Goal: Task Accomplishment & Management: Complete application form

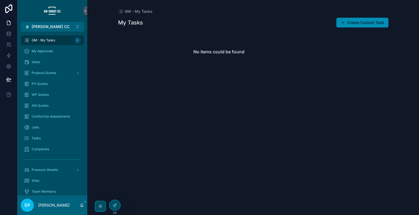
click at [325, 108] on div "GM - My Tasks My Tasks Create Custom Task No items could be found" at bounding box center [252, 107] width 331 height 215
click at [41, 104] on span "AIA Quotes" at bounding box center [40, 106] width 17 height 4
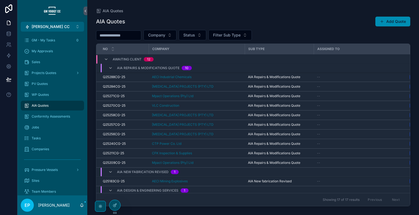
click at [392, 18] on button "Add Quote" at bounding box center [392, 22] width 35 height 10
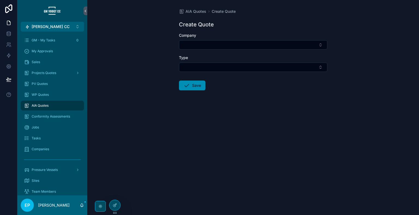
click at [198, 7] on div "AIA Quotes Create Quote Create Quote Company Type Save" at bounding box center [252, 62] width 157 height 125
click at [198, 12] on span "AIA Quotes" at bounding box center [195, 11] width 21 height 5
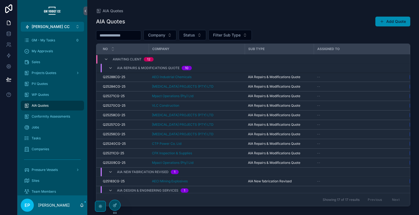
scroll to position [96, 0]
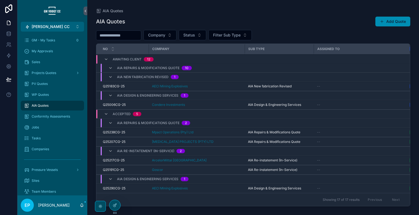
click at [390, 23] on button "Add Quote" at bounding box center [392, 22] width 35 height 10
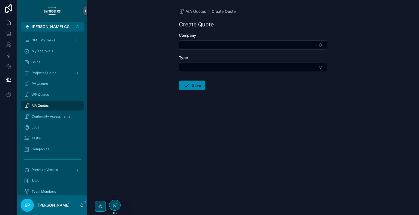
click at [260, 66] on button "Select Button" at bounding box center [253, 67] width 148 height 9
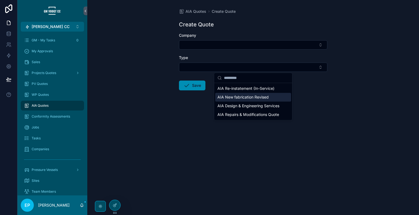
click at [258, 95] on span "AIA New fabrication Revised" at bounding box center [242, 97] width 51 height 5
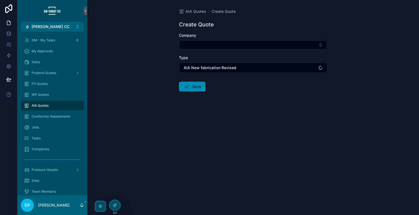
click at [246, 44] on button "Select Button" at bounding box center [253, 44] width 148 height 9
type input "****"
click at [258, 70] on div "[PERSON_NAME] Compressors" at bounding box center [253, 66] width 76 height 9
click at [195, 90] on button "Save" at bounding box center [192, 88] width 26 height 10
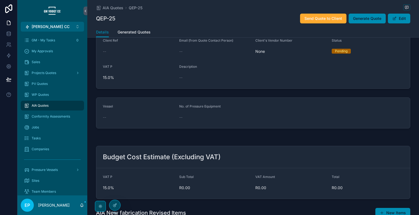
scroll to position [41, 0]
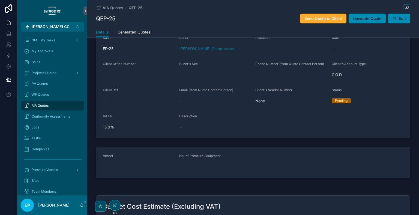
click at [402, 17] on button "Edit" at bounding box center [398, 19] width 22 height 10
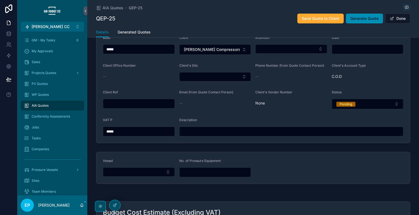
click at [402, 17] on button "Done" at bounding box center [397, 19] width 25 height 10
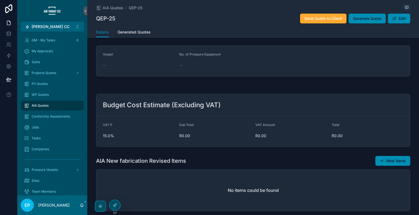
scroll to position [132, 0]
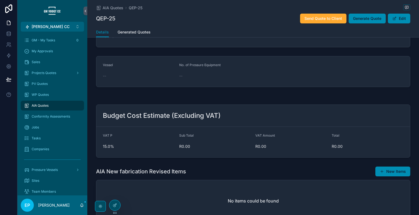
click at [401, 95] on div "scrollable content" at bounding box center [252, 96] width 331 height 4
click at [309, 95] on div "scrollable content" at bounding box center [252, 96] width 331 height 4
click at [338, 69] on form "Vessel -- No. of Pressure Equipment --" at bounding box center [252, 71] width 313 height 31
click at [393, 99] on div "Pre Quote 2 Pending 3 Awaiting Client 4 Rejected 5 Accepted Base EP-25 Client W…" at bounding box center [252, 69] width 331 height 314
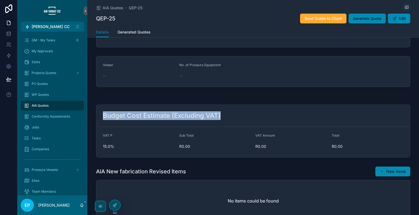
drag, startPoint x: 101, startPoint y: 113, endPoint x: 248, endPoint y: 113, distance: 147.1
click at [248, 113] on div "Budget Cost Estimate (Excluding VAT)" at bounding box center [253, 115] width 300 height 9
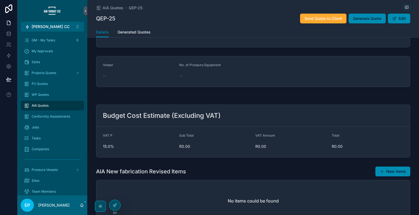
click at [306, 188] on div "No items could be found" at bounding box center [252, 200] width 313 height 41
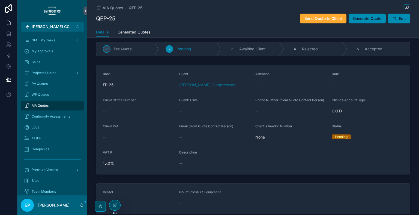
scroll to position [0, 0]
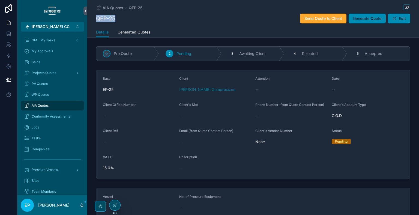
drag, startPoint x: 96, startPoint y: 18, endPoint x: 132, endPoint y: 16, distance: 36.3
click at [132, 16] on div "QEP-25 Send Quote to Client Generate Quote Edit" at bounding box center [253, 18] width 314 height 10
copy h1 "QEP-25"
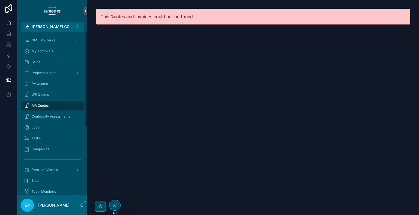
click at [58, 106] on div "AIA Quotes" at bounding box center [52, 105] width 57 height 9
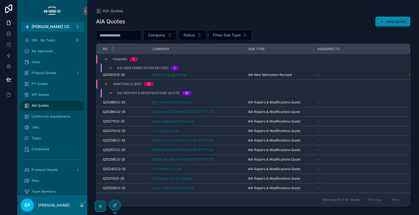
scroll to position [48, 0]
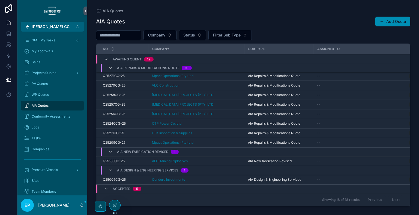
click at [382, 22] on span "scrollable content" at bounding box center [381, 21] width 4 height 4
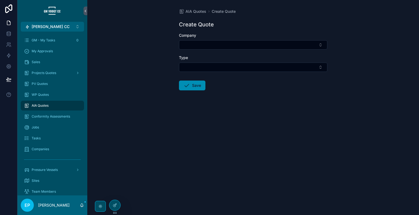
click at [231, 69] on button "Select Button" at bounding box center [253, 67] width 148 height 9
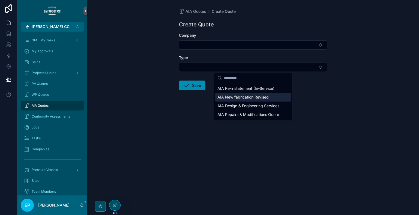
click at [239, 100] on div "AIA New fabrication Revised" at bounding box center [253, 97] width 76 height 9
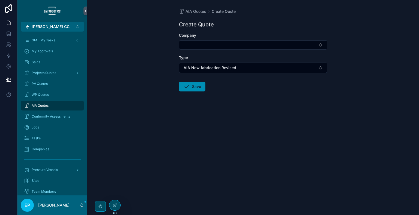
click at [210, 42] on button "Select Button" at bounding box center [253, 44] width 148 height 9
type input "****"
click at [244, 65] on span "[PERSON_NAME] Compressors" at bounding box center [245, 66] width 56 height 5
click at [188, 89] on icon "scrollable content" at bounding box center [186, 87] width 7 height 7
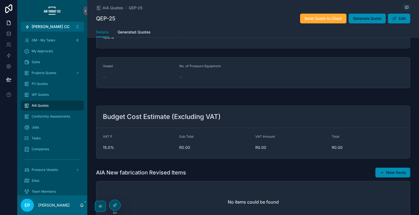
scroll to position [86, 0]
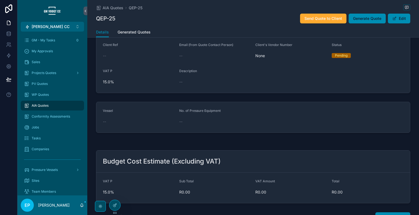
click at [112, 205] on div at bounding box center [114, 205] width 11 height 10
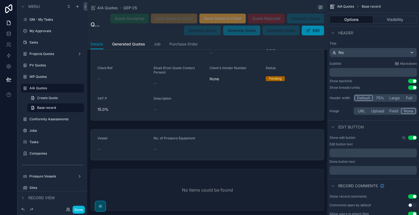
scroll to position [813, 0]
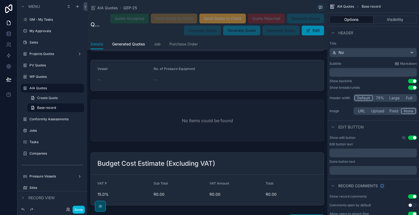
click at [270, 80] on div "scrollable content" at bounding box center [207, 75] width 240 height 35
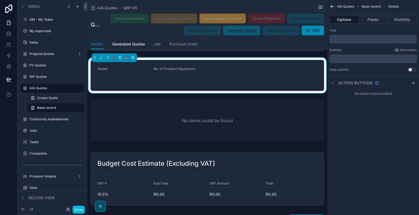
click at [274, 121] on div "scrollable content" at bounding box center [207, 122] width 240 height 48
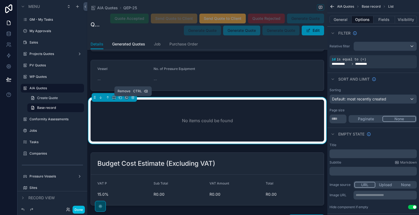
click at [132, 99] on icon "scrollable content" at bounding box center [133, 98] width 4 height 4
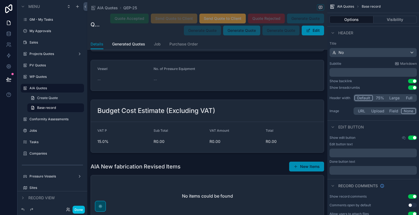
click at [254, 78] on div "scrollable content" at bounding box center [207, 75] width 240 height 35
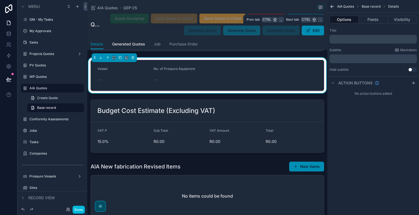
click at [378, 21] on button "Fields" at bounding box center [372, 20] width 29 height 8
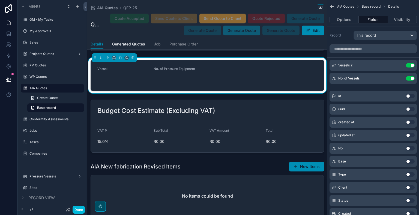
click at [411, 66] on button "Use setting" at bounding box center [409, 65] width 9 height 4
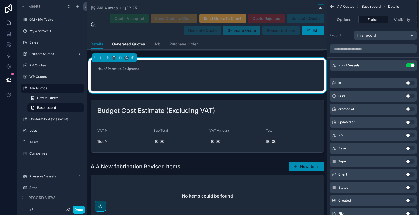
click at [411, 66] on button "Use setting" at bounding box center [409, 65] width 9 height 4
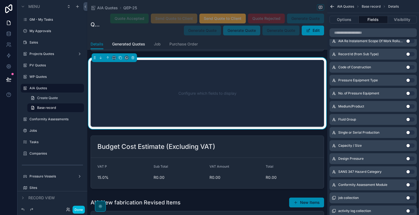
scroll to position [1344, 0]
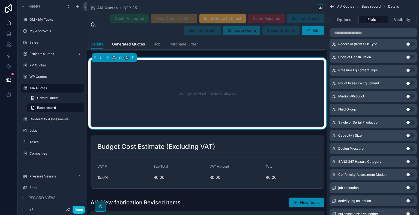
click at [409, 57] on button "Use setting" at bounding box center [409, 57] width 9 height 4
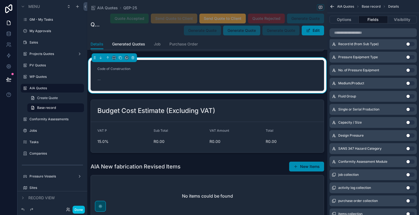
scroll to position [1314, 0]
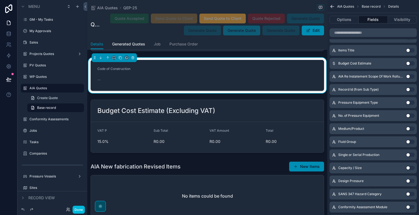
click at [410, 101] on button "Use setting" at bounding box center [409, 103] width 9 height 4
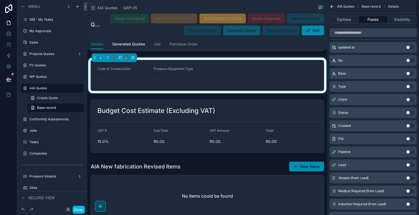
scroll to position [0, 0]
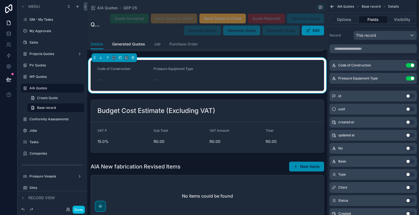
click at [410, 66] on button "Use setting" at bounding box center [409, 65] width 9 height 4
click at [410, 76] on button "Use setting" at bounding box center [409, 78] width 9 height 4
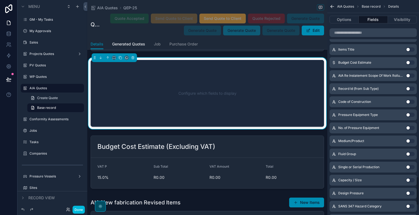
scroll to position [1317, 0]
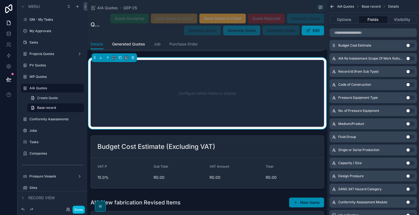
click at [409, 86] on button "Use setting" at bounding box center [409, 85] width 9 height 4
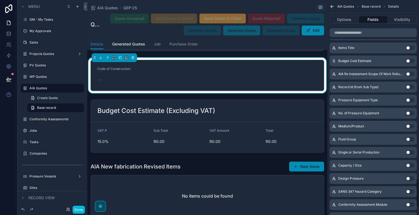
scroll to position [1332, 0]
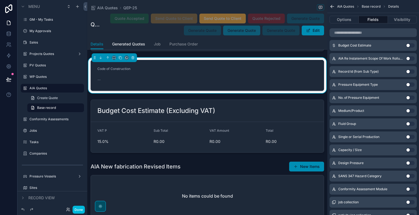
click at [409, 85] on button "Use setting" at bounding box center [409, 85] width 9 height 4
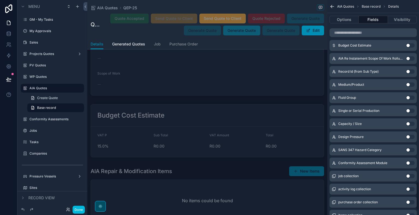
scroll to position [813, 0]
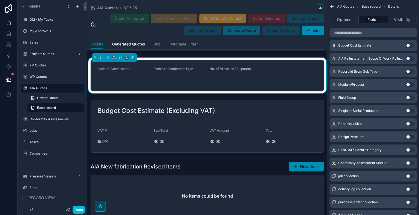
click at [409, 85] on button "Use setting" at bounding box center [409, 85] width 9 height 4
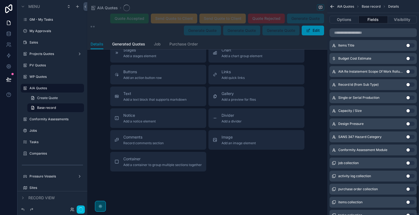
scroll to position [1385, 0]
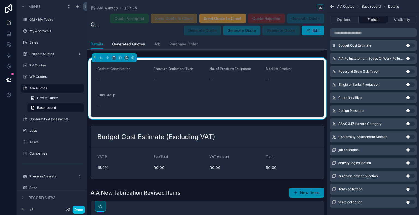
click at [409, 85] on button "Use setting" at bounding box center [409, 85] width 9 height 4
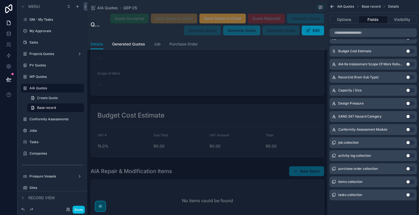
scroll to position [813, 0]
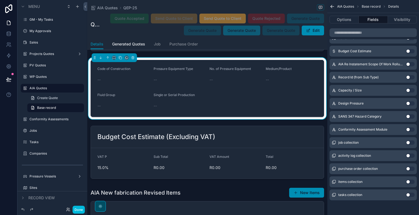
click at [410, 91] on button "Use setting" at bounding box center [409, 90] width 9 height 4
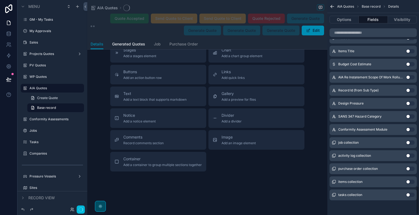
scroll to position [173, 0]
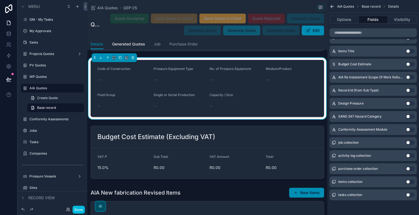
click at [410, 103] on button "Use setting" at bounding box center [409, 103] width 9 height 4
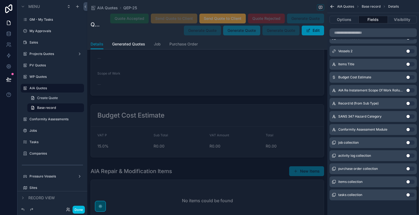
scroll to position [813, 0]
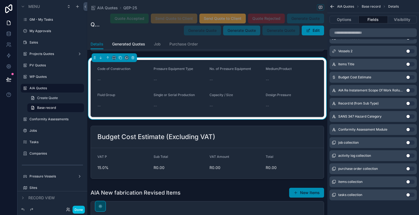
click at [411, 116] on button "Use setting" at bounding box center [409, 116] width 9 height 4
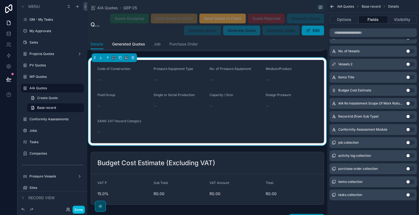
click at [410, 129] on button "Use setting" at bounding box center [409, 130] width 9 height 4
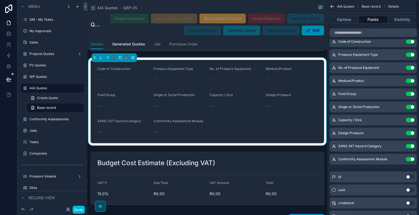
scroll to position [0, 0]
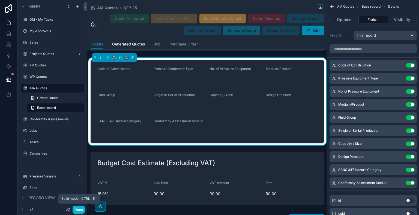
click at [80, 209] on button "Done" at bounding box center [78, 210] width 12 height 8
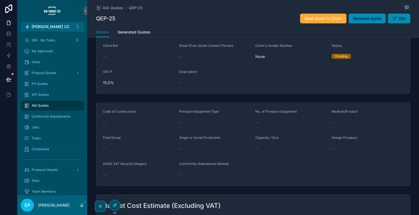
scroll to position [84, 0]
click at [398, 22] on button "Edit" at bounding box center [398, 19] width 22 height 10
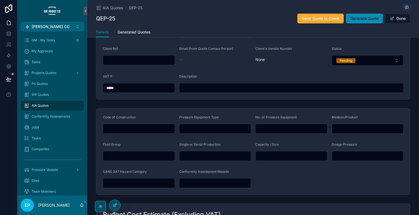
click at [159, 131] on input "scrollable content" at bounding box center [138, 129] width 71 height 8
click at [146, 132] on input "****" at bounding box center [138, 129] width 71 height 8
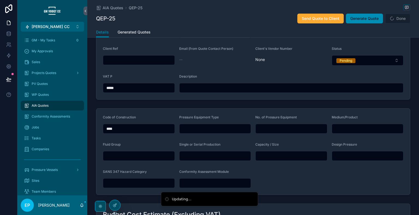
type input "****"
click at [128, 139] on form "Code of Construction **** Pressure Equipment Type No. of Pressure Equipment Med…" at bounding box center [252, 152] width 313 height 86
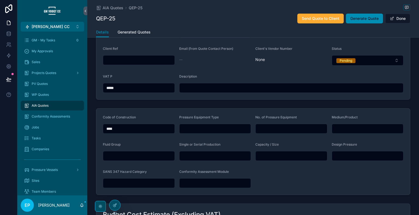
drag, startPoint x: 119, startPoint y: 128, endPoint x: 88, endPoint y: 128, distance: 30.5
click at [88, 128] on div "Code of Construction **** Pressure Equipment Type No. of Pressure Equipment Med…" at bounding box center [252, 151] width 331 height 91
click at [199, 125] on input "scrollable content" at bounding box center [214, 129] width 71 height 8
paste input "****"
type input "****"
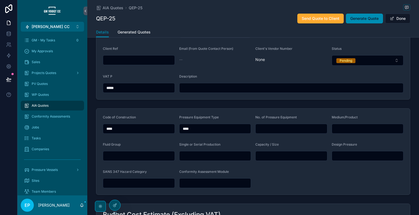
click at [266, 128] on input "scrollable content" at bounding box center [290, 129] width 71 height 8
paste input "****"
type input "****"
click at [355, 130] on input "scrollable content" at bounding box center [367, 129] width 71 height 8
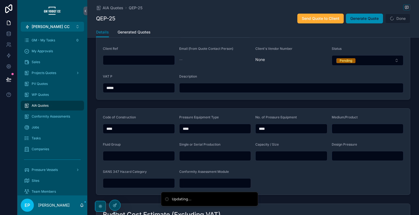
paste input "****"
type input "****"
click at [359, 155] on input "scrollable content" at bounding box center [367, 156] width 71 height 8
paste input "****"
type input "****"
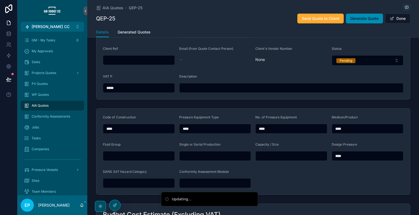
click at [293, 157] on input "scrollable content" at bounding box center [290, 156] width 71 height 8
paste input "****"
type input "****"
click at [208, 159] on input "scrollable content" at bounding box center [214, 156] width 71 height 8
paste input "****"
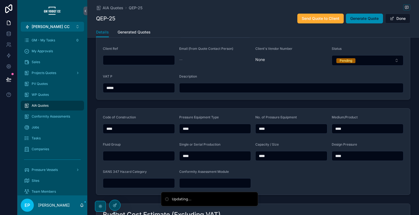
type input "****"
click at [156, 158] on input "scrollable content" at bounding box center [138, 156] width 71 height 8
paste input "****"
type input "****"
click at [145, 183] on input "scrollable content" at bounding box center [138, 184] width 71 height 8
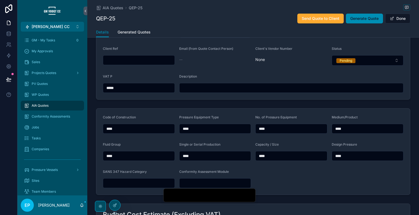
paste input "****"
type input "****"
click at [188, 183] on input "scrollable content" at bounding box center [214, 184] width 71 height 8
paste input "****"
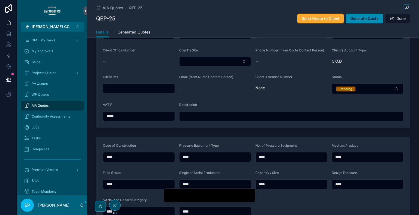
scroll to position [39, 0]
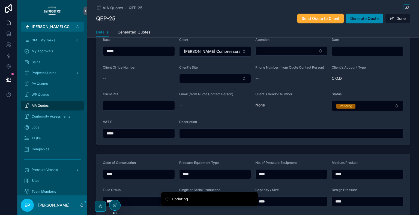
type input "****"
click at [244, 136] on input "scrollable content" at bounding box center [291, 134] width 224 height 8
paste input "****"
type input "****"
click at [151, 105] on input "scrollable content" at bounding box center [138, 106] width 71 height 8
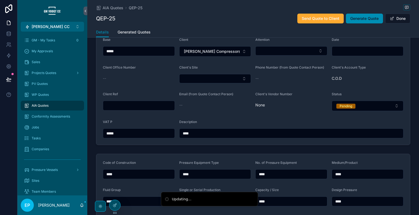
paste input "****"
type input "****"
click at [217, 77] on button "Select Button" at bounding box center [215, 78] width 72 height 9
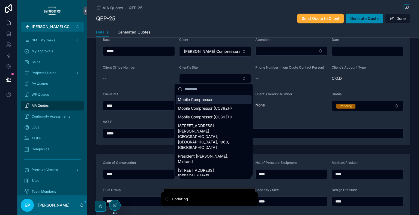
click at [213, 99] on div "Mobile Compressor" at bounding box center [213, 99] width 76 height 9
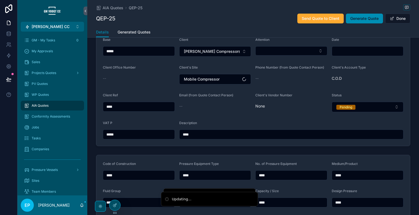
scroll to position [0, 0]
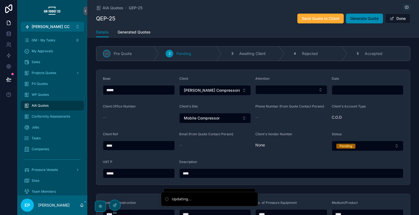
click at [359, 93] on input "scrollable content" at bounding box center [367, 90] width 71 height 8
paste input "****"
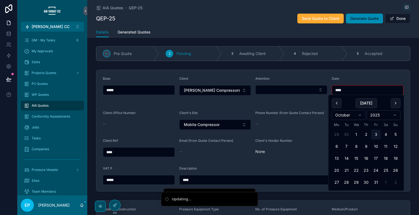
click at [296, 89] on button "Select Button" at bounding box center [291, 89] width 72 height 9
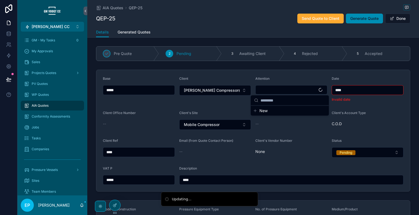
click at [337, 88] on input "****" at bounding box center [367, 90] width 71 height 8
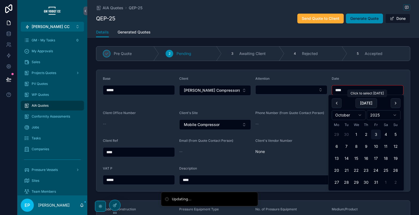
click at [362, 103] on button "Today" at bounding box center [366, 103] width 22 height 10
type input "**********"
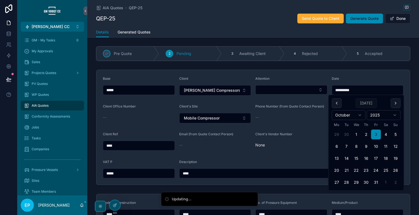
click at [292, 91] on button "Select Button" at bounding box center [291, 89] width 72 height 9
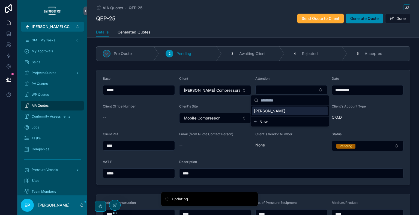
click at [283, 109] on div "[PERSON_NAME]" at bounding box center [289, 111] width 76 height 9
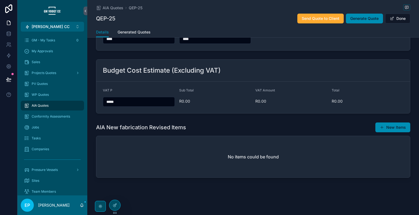
scroll to position [231, 0]
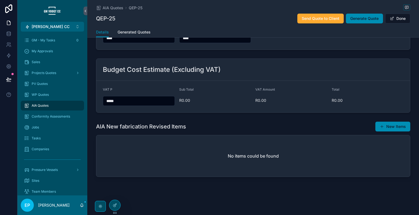
click at [382, 125] on span "scrollable content" at bounding box center [381, 127] width 4 height 4
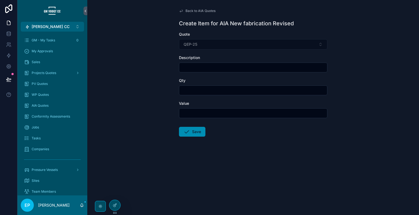
click at [219, 71] on input "scrollable content" at bounding box center [253, 68] width 148 height 8
type input "****"
click at [229, 92] on input "scrollable content" at bounding box center [253, 91] width 148 height 8
type input "***"
click at [217, 114] on input "scrollable content" at bounding box center [253, 114] width 148 height 8
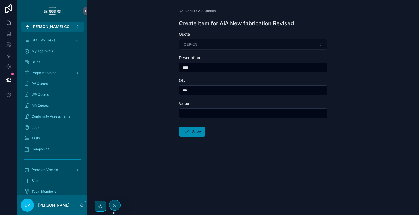
type input "*******"
click at [192, 133] on button "Save" at bounding box center [192, 132] width 26 height 10
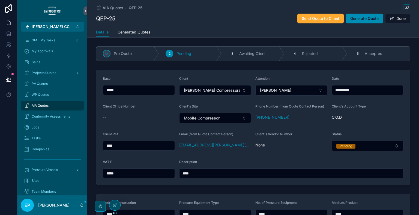
click at [396, 19] on button "Done" at bounding box center [397, 19] width 25 height 10
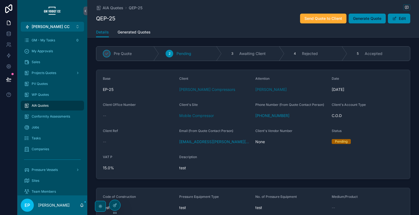
click at [369, 20] on span "Generate Quote" at bounding box center [367, 18] width 28 height 5
click at [127, 33] on span "Generated Quotes" at bounding box center [133, 31] width 33 height 5
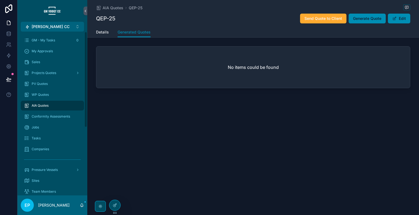
drag, startPoint x: 101, startPoint y: 32, endPoint x: 107, endPoint y: 34, distance: 6.1
click at [101, 32] on span "Details" at bounding box center [102, 31] width 13 height 5
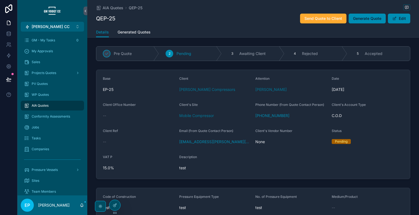
click at [125, 32] on span "Generated Quotes" at bounding box center [133, 31] width 33 height 5
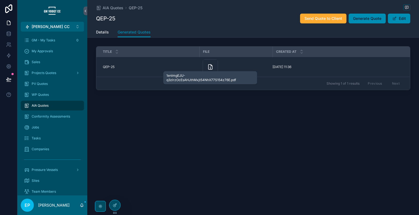
click at [210, 65] on icon "scrollable content" at bounding box center [210, 67] width 4 height 5
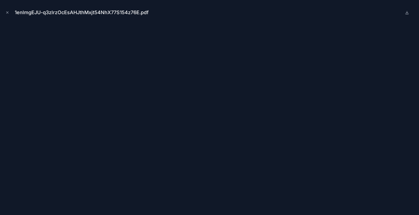
click at [8, 13] on icon "Close modal" at bounding box center [7, 13] width 4 height 4
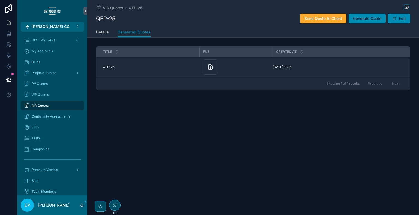
click at [105, 33] on span "Details" at bounding box center [102, 31] width 13 height 5
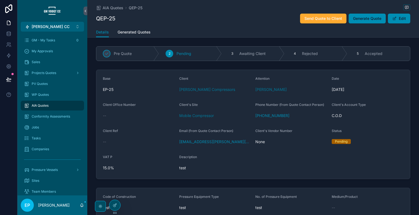
click at [403, 20] on button "Edit" at bounding box center [398, 19] width 22 height 10
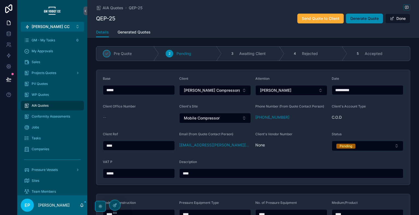
click at [399, 19] on button "Done" at bounding box center [397, 19] width 25 height 10
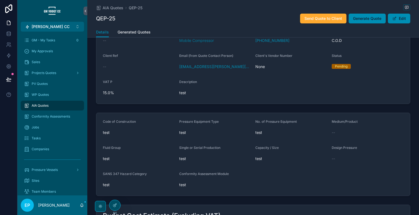
scroll to position [30, 0]
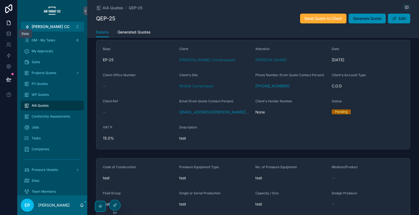
drag, startPoint x: 10, startPoint y: 34, endPoint x: 217, endPoint y: 27, distance: 207.7
click at [218, 27] on div "AIA Quotes QEP-25 QEP-25 Send Quote to Client Generate Quote Edit" at bounding box center [253, 13] width 314 height 27
click at [8, 35] on icon at bounding box center [8, 33] width 5 height 5
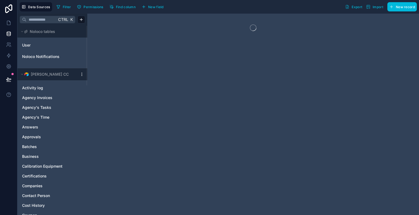
click at [82, 75] on html "Data Sources Filter Permissions Find column New field Export Import New record …" at bounding box center [209, 107] width 419 height 215
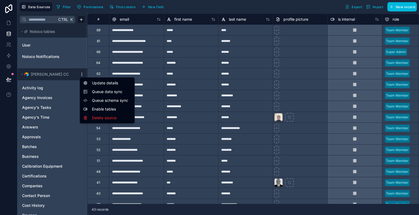
click at [102, 93] on span "Queue data sync" at bounding box center [111, 91] width 39 height 5
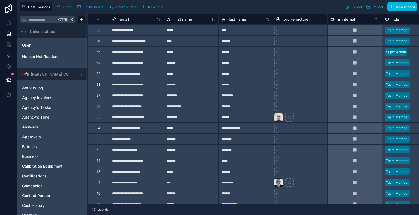
click at [82, 75] on html "**********" at bounding box center [209, 107] width 419 height 215
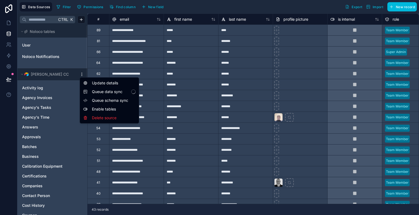
click at [106, 102] on span "Queue schema sync" at bounding box center [111, 100] width 39 height 5
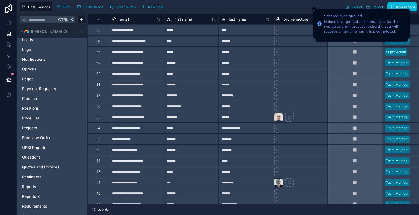
scroll to position [318, 0]
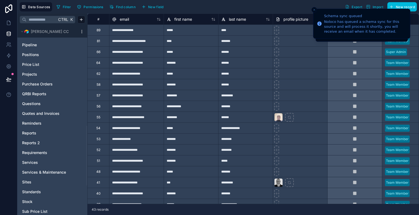
click at [51, 114] on span "Quotes and Invoices" at bounding box center [40, 113] width 37 height 5
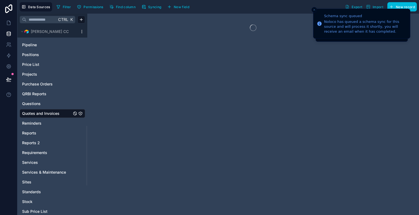
click at [149, 6] on span "Syncing" at bounding box center [154, 7] width 13 height 4
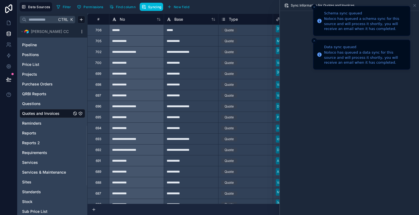
click at [315, 10] on li "Schema sync queued Noloco has queued a schema sync for this source and will pro…" at bounding box center [361, 21] width 97 height 30
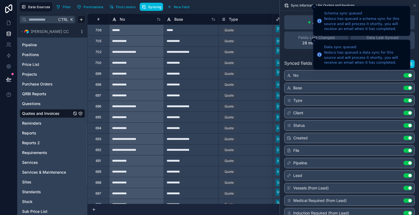
click at [313, 7] on line "Close toast" at bounding box center [314, 7] width 2 height 2
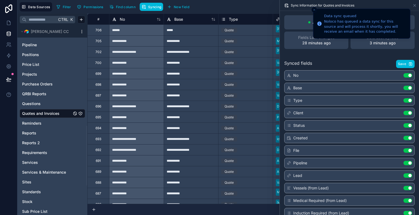
click at [314, 10] on line "Close toast" at bounding box center [314, 10] width 2 height 2
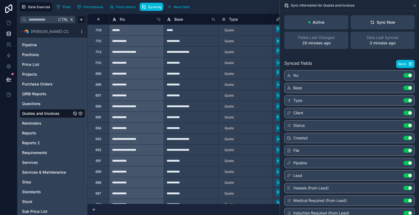
click at [413, 8] on div "Sync Information for Quotes and Invoices" at bounding box center [349, 5] width 135 height 11
click at [414, 7] on icon at bounding box center [414, 5] width 4 height 4
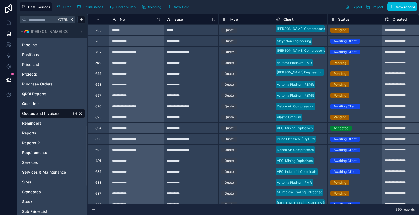
click at [8, 22] on icon at bounding box center [8, 22] width 5 height 5
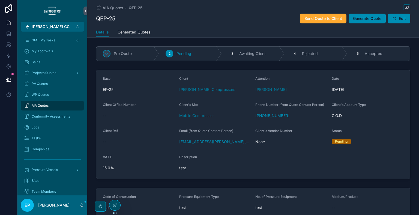
click at [403, 17] on button "Edit" at bounding box center [398, 19] width 22 height 10
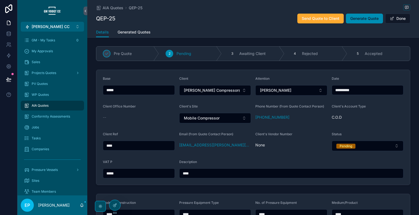
click at [403, 17] on button "Done" at bounding box center [397, 19] width 25 height 10
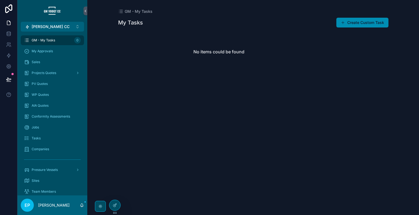
click at [398, 102] on div "GM - My Tasks My Tasks Create Custom Task No items could be found" at bounding box center [252, 107] width 331 height 215
click at [52, 103] on div "AIA Quotes" at bounding box center [52, 105] width 57 height 9
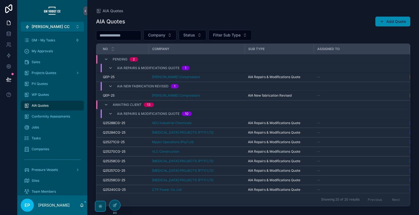
click at [212, 92] on td "[PERSON_NAME] Compressors" at bounding box center [196, 96] width 96 height 10
click at [213, 95] on div "[PERSON_NAME] Compressors" at bounding box center [196, 95] width 89 height 4
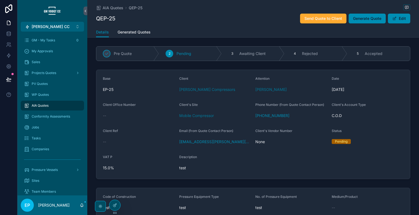
click at [398, 20] on button "Edit" at bounding box center [398, 19] width 22 height 10
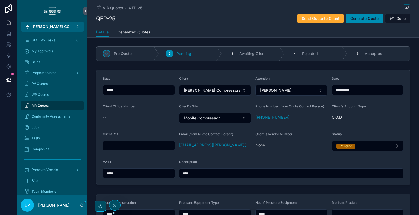
click at [151, 143] on input "scrollable content" at bounding box center [138, 146] width 71 height 8
type input "****"
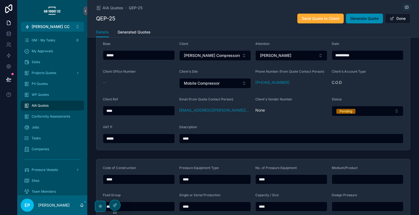
scroll to position [45, 0]
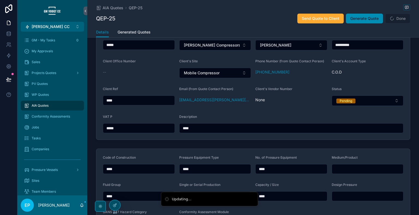
click at [244, 112] on form "**********" at bounding box center [252, 82] width 313 height 115
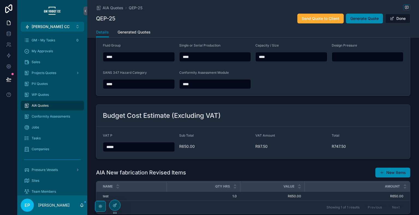
scroll to position [222, 0]
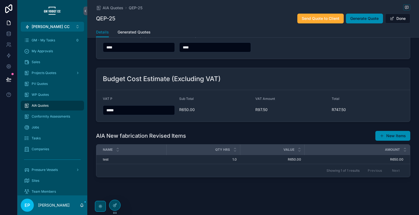
click at [396, 21] on button "Done" at bounding box center [397, 19] width 25 height 10
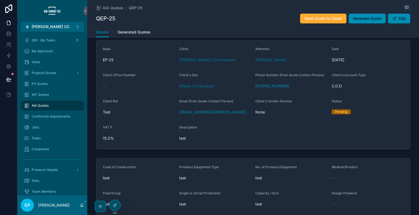
scroll to position [0, 0]
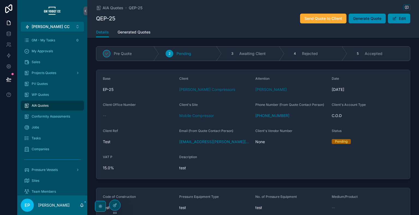
click at [359, 21] on span "Generate Quote" at bounding box center [367, 18] width 28 height 5
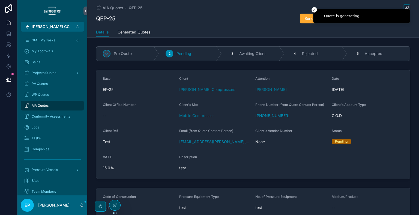
click at [124, 33] on span "Generated Quotes" at bounding box center [133, 31] width 33 height 5
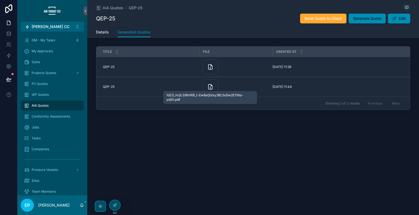
click at [208, 87] on icon "scrollable content" at bounding box center [210, 86] width 4 height 5
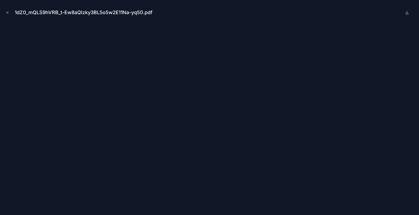
click at [8, 11] on icon "Close modal" at bounding box center [7, 13] width 4 height 4
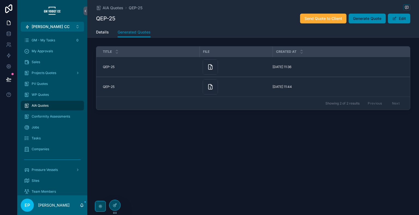
click at [0, 0] on button "Delete Quote" at bounding box center [0, 0] width 0 height 0
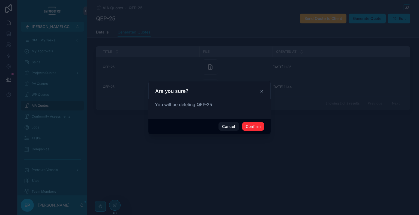
click at [251, 129] on button "Confirm" at bounding box center [253, 126] width 22 height 9
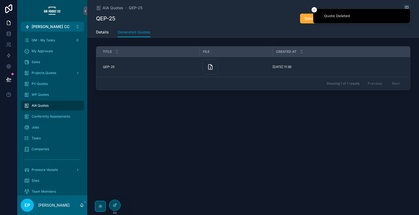
click at [0, 0] on span "Delete Quote" at bounding box center [0, 0] width 0 height 0
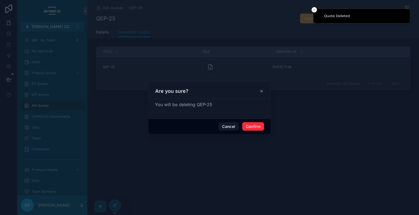
click at [254, 123] on button "Confirm" at bounding box center [253, 126] width 22 height 9
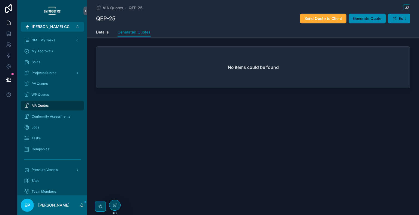
click at [371, 21] on span "Generate Quote" at bounding box center [367, 18] width 28 height 5
click at [399, 124] on div "AIA Quotes QEP-25 QEP-25 Send Quote to Client Generate Quote Edit Generated Quo…" at bounding box center [252, 64] width 331 height 128
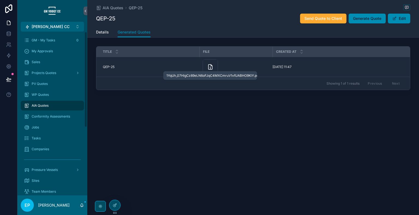
click at [212, 69] on icon "scrollable content" at bounding box center [210, 67] width 4 height 5
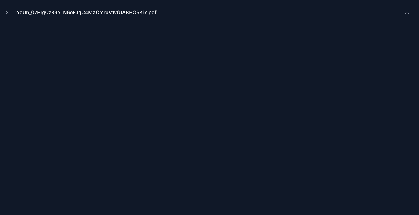
click at [328, 12] on div "1YqUh_07HlgCz89eLN6oFJqC4MXCmruV1vfUABHO9KiY.pdf" at bounding box center [209, 12] width 410 height 16
click at [8, 10] on button "Close modal" at bounding box center [7, 13] width 6 height 6
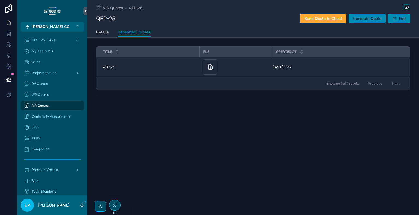
click at [103, 31] on span "Details" at bounding box center [102, 31] width 13 height 5
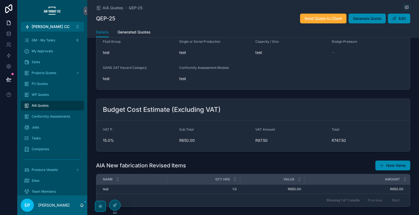
scroll to position [136, 0]
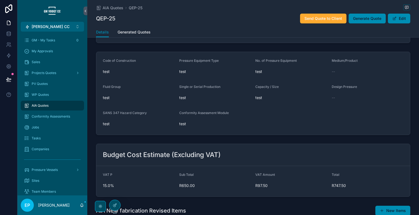
click at [403, 19] on button "Edit" at bounding box center [398, 19] width 22 height 10
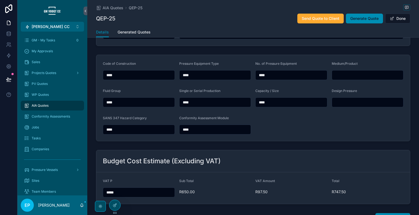
click at [354, 76] on input "scrollable content" at bounding box center [367, 75] width 71 height 8
click at [342, 77] on input "scrollable content" at bounding box center [367, 75] width 71 height 8
drag, startPoint x: 296, startPoint y: 75, endPoint x: 206, endPoint y: 76, distance: 89.9
click at [208, 76] on form "Code of Construction **** Pressure Equipment Type **** No. of Pressure Equipmen…" at bounding box center [252, 98] width 313 height 86
click at [345, 72] on input "scrollable content" at bounding box center [367, 75] width 71 height 8
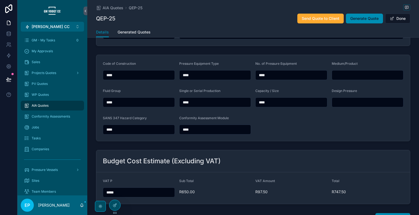
paste input "****"
type input "****"
click at [349, 101] on input "scrollable content" at bounding box center [367, 103] width 71 height 8
paste input "****"
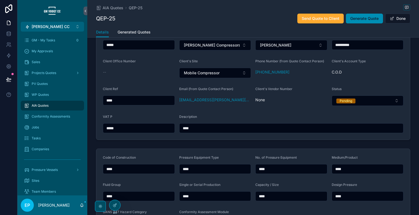
scroll to position [0, 0]
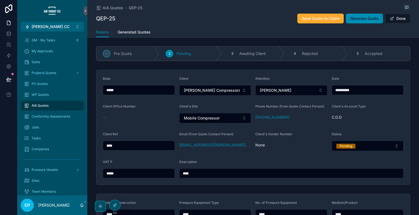
type input "****"
click at [389, 21] on button "Done" at bounding box center [397, 19] width 25 height 10
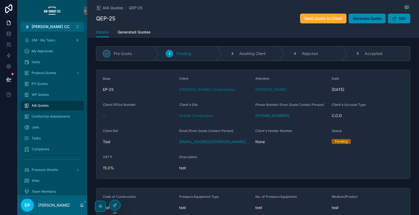
click at [366, 18] on span "Generate Quote" at bounding box center [367, 18] width 28 height 5
click at [135, 34] on span "Generated Quotes" at bounding box center [133, 31] width 33 height 5
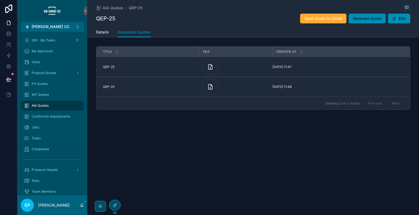
click at [206, 86] on div "scrollable content" at bounding box center [209, 86] width 15 height 15
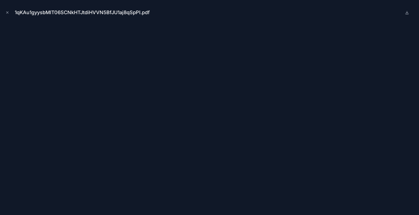
click at [5, 11] on button "Close modal" at bounding box center [7, 13] width 6 height 6
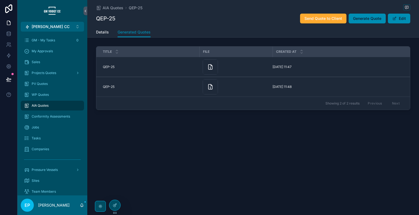
click at [0, 0] on span "Delete Quote" at bounding box center [0, 0] width 0 height 0
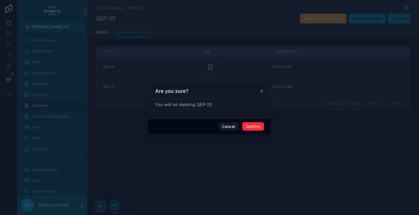
click at [258, 127] on button "Confirm" at bounding box center [253, 126] width 22 height 9
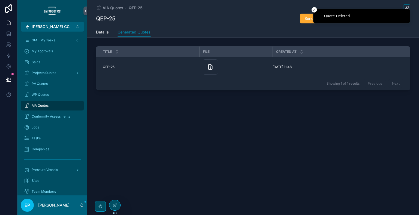
click at [0, 0] on span "Delete Quote" at bounding box center [0, 0] width 0 height 0
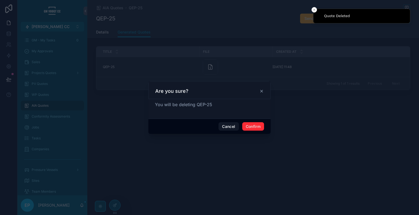
click at [249, 128] on button "Confirm" at bounding box center [253, 126] width 22 height 9
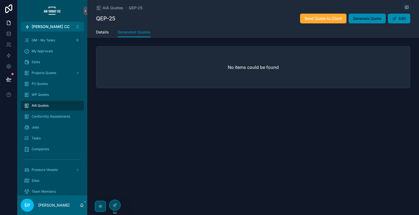
click at [359, 22] on button "Generate Quote" at bounding box center [366, 19] width 37 height 10
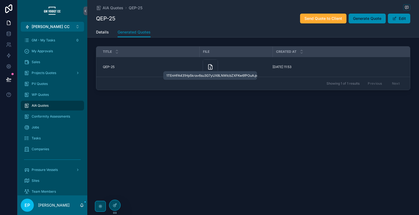
click at [211, 68] on icon "scrollable content" at bounding box center [210, 67] width 7 height 7
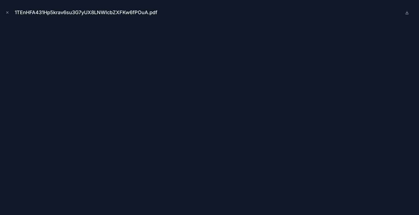
click at [7, 15] on button "Close modal" at bounding box center [7, 13] width 6 height 6
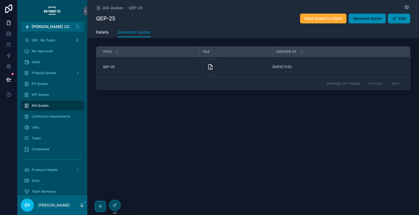
click at [0, 0] on span "Delete Quote" at bounding box center [0, 0] width 0 height 0
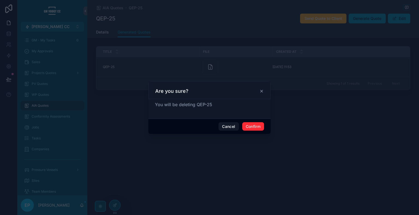
click at [257, 125] on button "Confirm" at bounding box center [253, 126] width 22 height 9
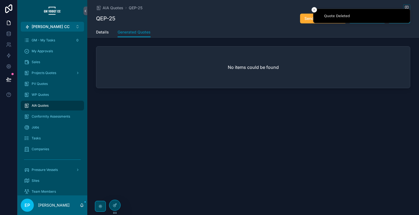
click at [313, 8] on button "Close toast" at bounding box center [313, 9] width 5 height 5
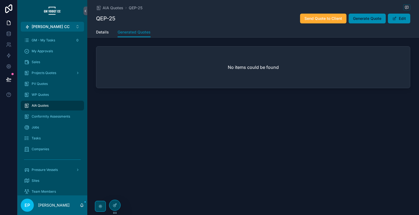
click at [366, 17] on span "Generate Quote" at bounding box center [367, 18] width 28 height 5
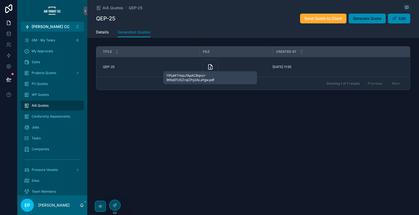
click at [212, 67] on icon "scrollable content" at bounding box center [210, 67] width 7 height 7
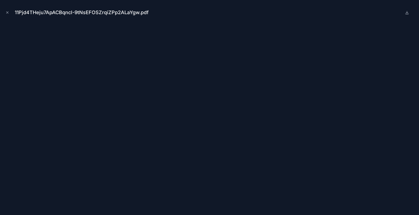
click at [8, 13] on icon "Close modal" at bounding box center [8, 13] width 2 height 2
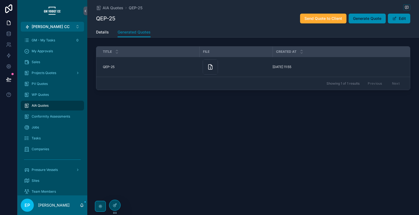
click at [0, 0] on span "Delete Quote" at bounding box center [0, 0] width 0 height 0
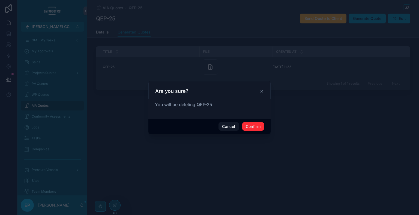
click at [252, 126] on button "Confirm" at bounding box center [253, 126] width 22 height 9
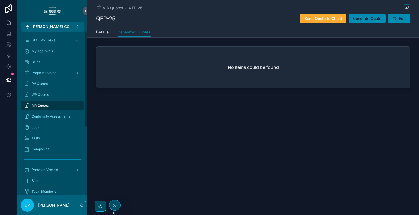
click at [407, 119] on div "AIA Quotes QEP-25 QEP-25 Send Quote to Client Generate Quote Edit Generated Quo…" at bounding box center [252, 64] width 331 height 128
click at [11, 81] on icon at bounding box center [8, 79] width 5 height 5
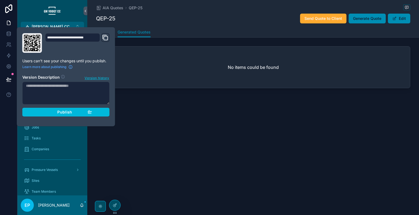
click at [79, 112] on div "Publish" at bounding box center [66, 112] width 52 height 5
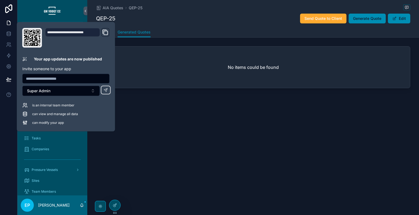
click at [380, 138] on div "AIA Quotes QEP-25 QEP-25 Send Quote to Client Generate Quote Edit Generated Quo…" at bounding box center [252, 107] width 331 height 215
